Goal: Information Seeking & Learning: Learn about a topic

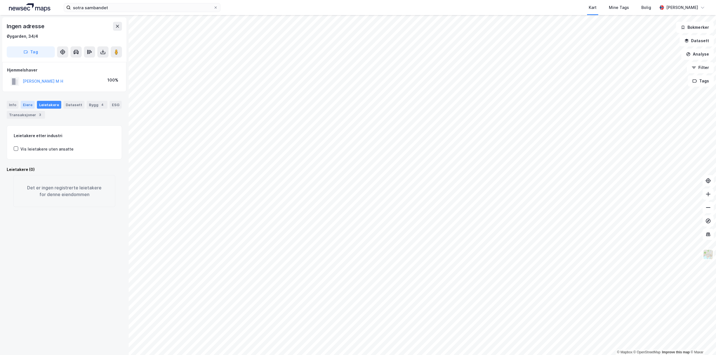
click at [22, 105] on div "Eiere" at bounding box center [28, 105] width 14 height 8
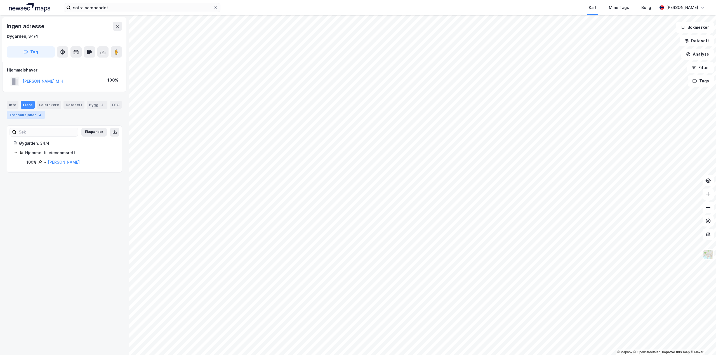
click at [16, 113] on div "Transaksjoner 3" at bounding box center [26, 115] width 38 height 8
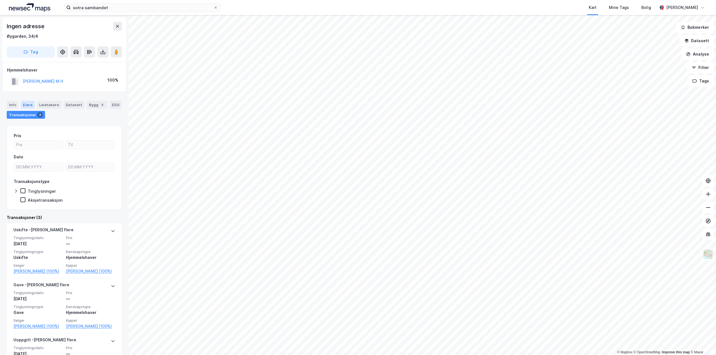
click at [30, 104] on div "Eiere" at bounding box center [28, 105] width 14 height 8
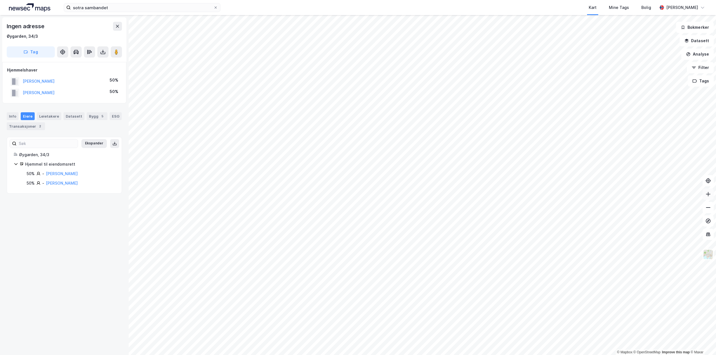
click at [358, 176] on icon at bounding box center [708, 194] width 6 height 6
click at [358, 176] on button at bounding box center [707, 221] width 11 height 11
click at [86, 18] on div "Ingen adresse Øygarden, 34/3 Tag" at bounding box center [64, 39] width 124 height 45
